Goal: Task Accomplishment & Management: Use online tool/utility

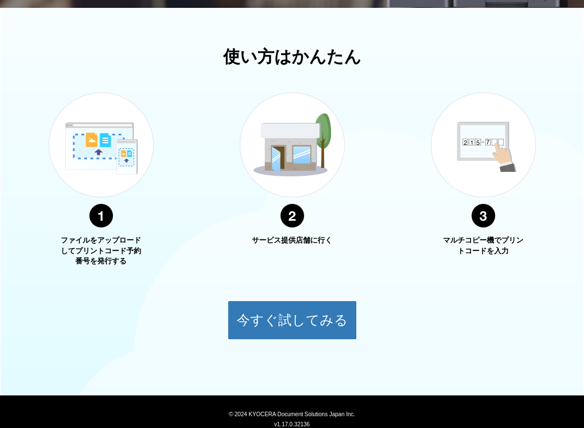
scroll to position [394, 0]
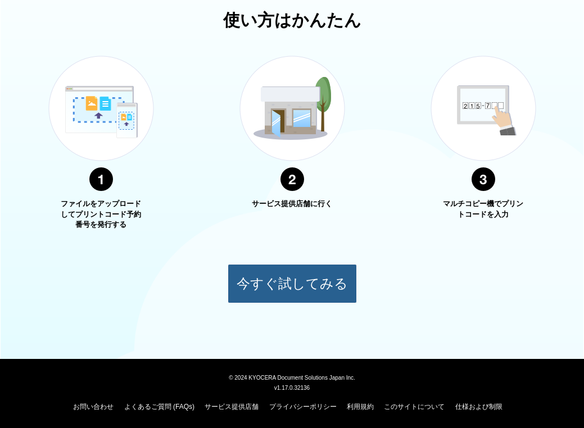
click at [296, 296] on button "今すぐ試してみる" at bounding box center [292, 283] width 129 height 39
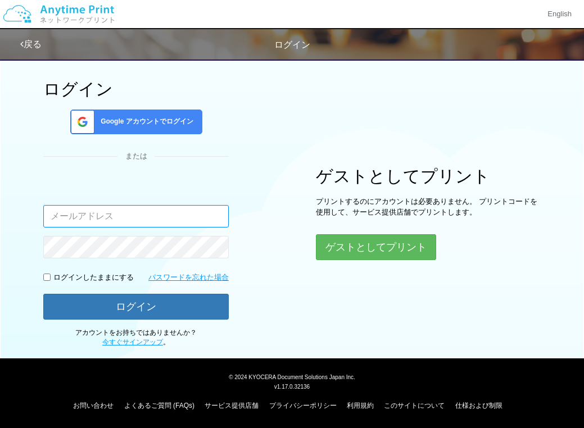
scroll to position [15, 0]
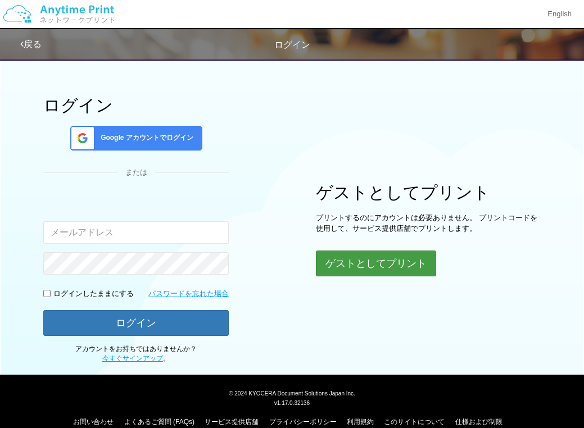
click at [380, 262] on button "ゲストとしてプリント" at bounding box center [376, 264] width 120 height 26
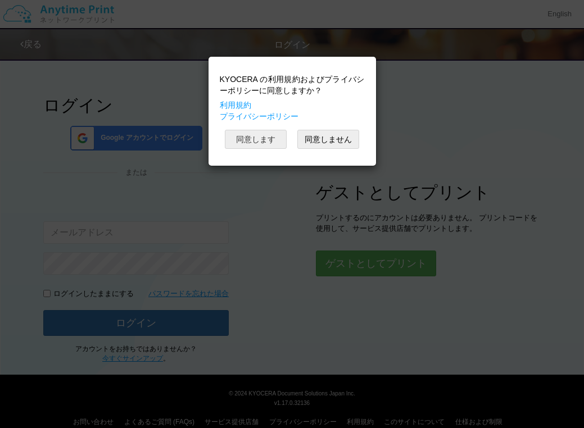
click at [259, 139] on button "同意します" at bounding box center [256, 139] width 62 height 19
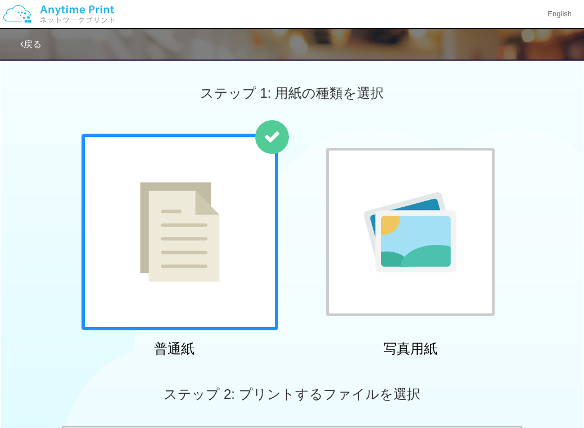
click at [371, 269] on img at bounding box center [410, 232] width 93 height 80
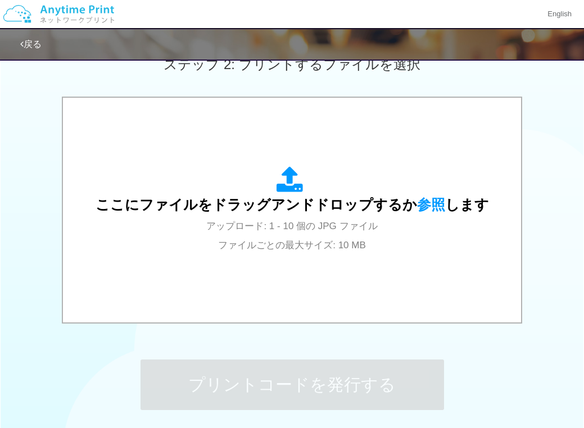
scroll to position [426, 0]
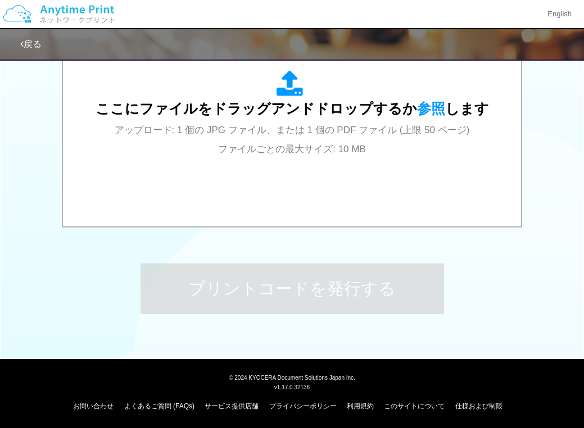
scroll to position [15, 0]
